Goal: Find specific page/section: Find specific page/section

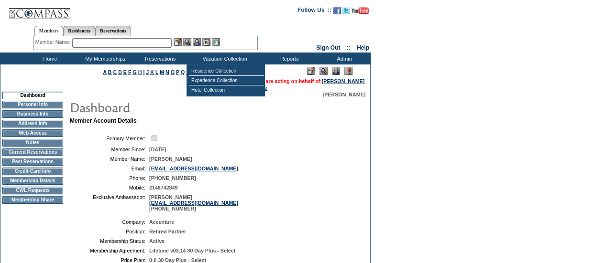
click at [340, 68] on table at bounding box center [334, 71] width 63 height 11
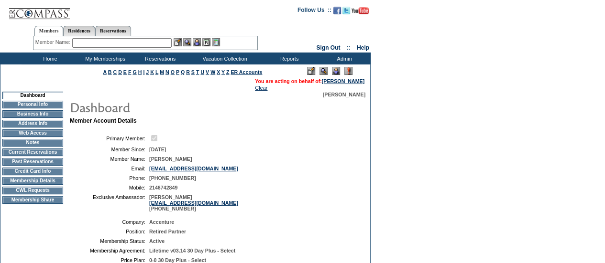
click at [338, 69] on img at bounding box center [336, 71] width 8 height 8
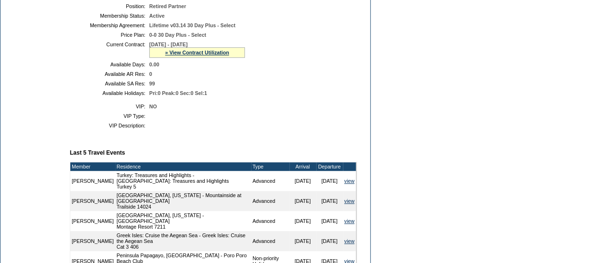
scroll to position [241, 0]
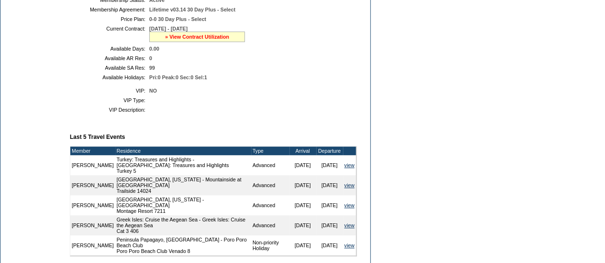
click at [205, 40] on link "» View Contract Utilization" at bounding box center [197, 37] width 64 height 6
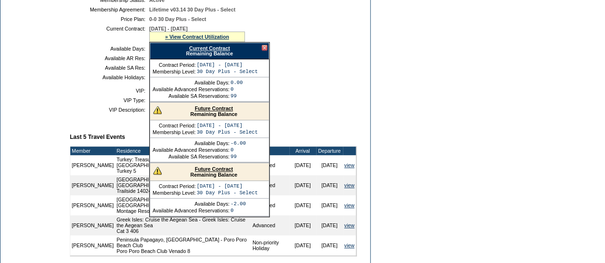
click at [264, 51] on div at bounding box center [265, 48] width 6 height 6
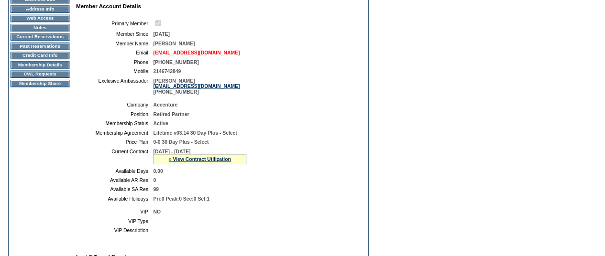
scroll to position [0, 0]
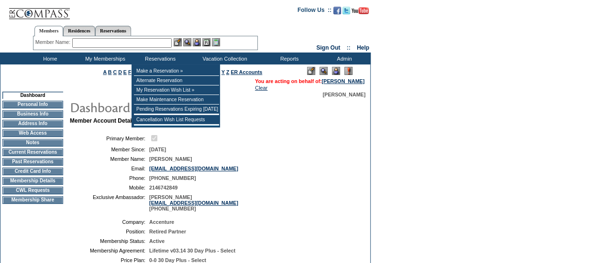
click at [129, 40] on input "text" at bounding box center [121, 43] width 99 height 10
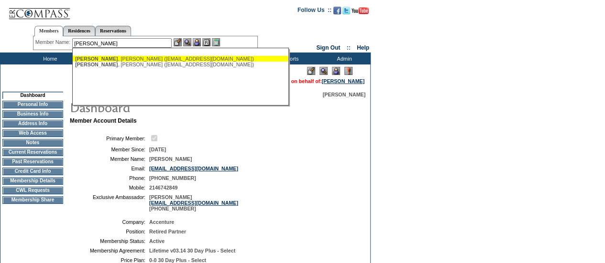
click at [132, 59] on div "Tomlinson , Cindy (ctomlinson@tomlinsongroup.com)" at bounding box center [180, 59] width 210 height 6
type input "Tomlinson, Cindy (ctomlinson@tomlinsongroup.com)"
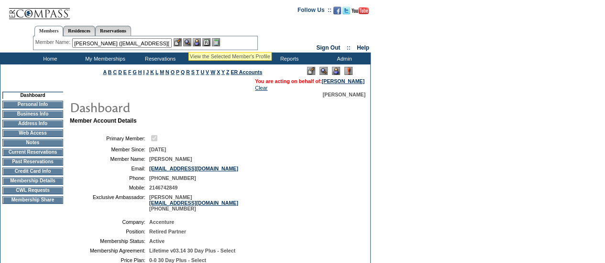
click at [188, 40] on img at bounding box center [187, 42] width 8 height 8
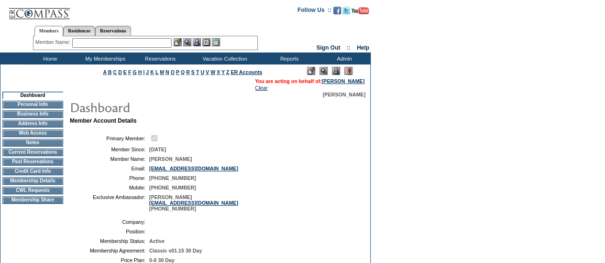
click at [337, 70] on img at bounding box center [336, 71] width 8 height 8
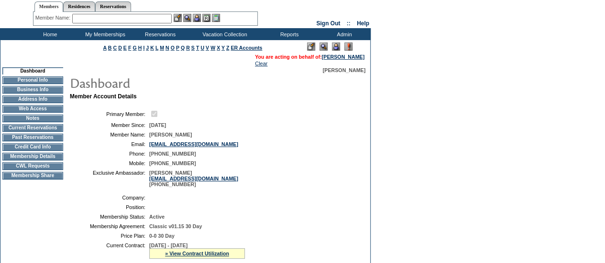
click at [54, 131] on td "Current Reservations" at bounding box center [32, 128] width 61 height 8
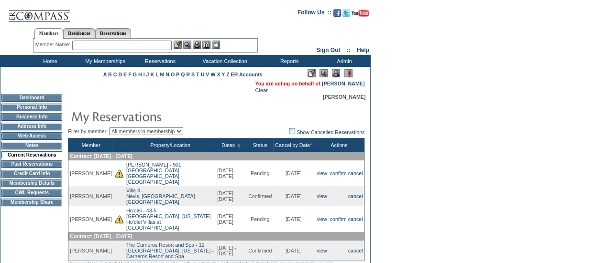
click at [113, 48] on input "text" at bounding box center [121, 46] width 99 height 10
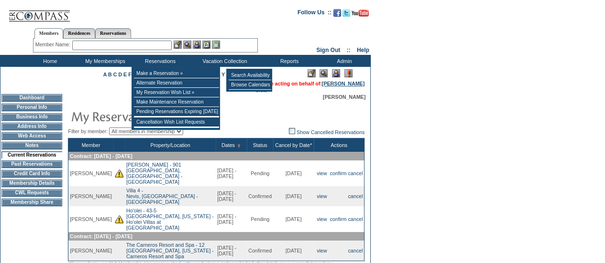
click at [347, 87] on link "Cindy Tomlinson" at bounding box center [343, 84] width 43 height 6
